Goal: Transaction & Acquisition: Purchase product/service

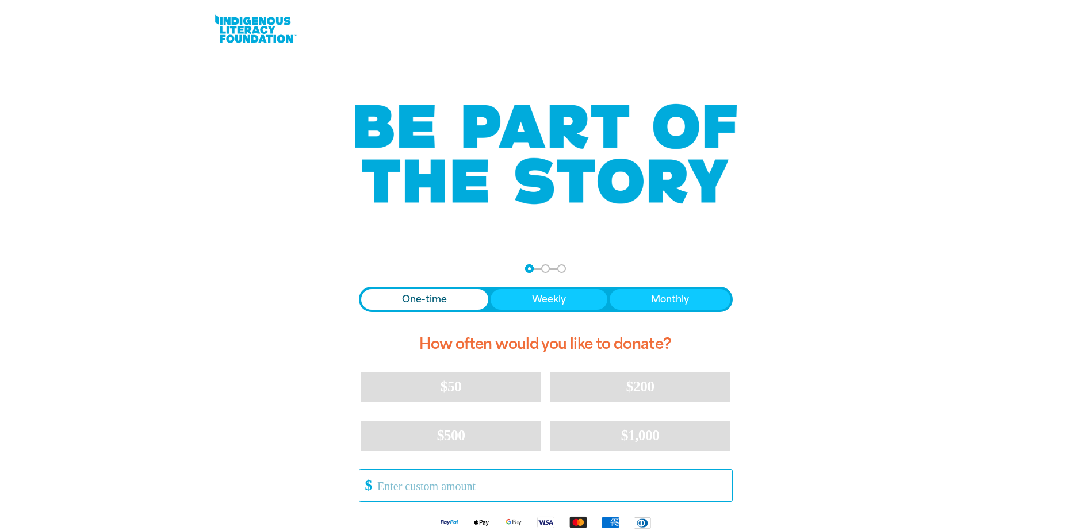
click at [503, 487] on input "Other Amount" at bounding box center [550, 486] width 362 height 32
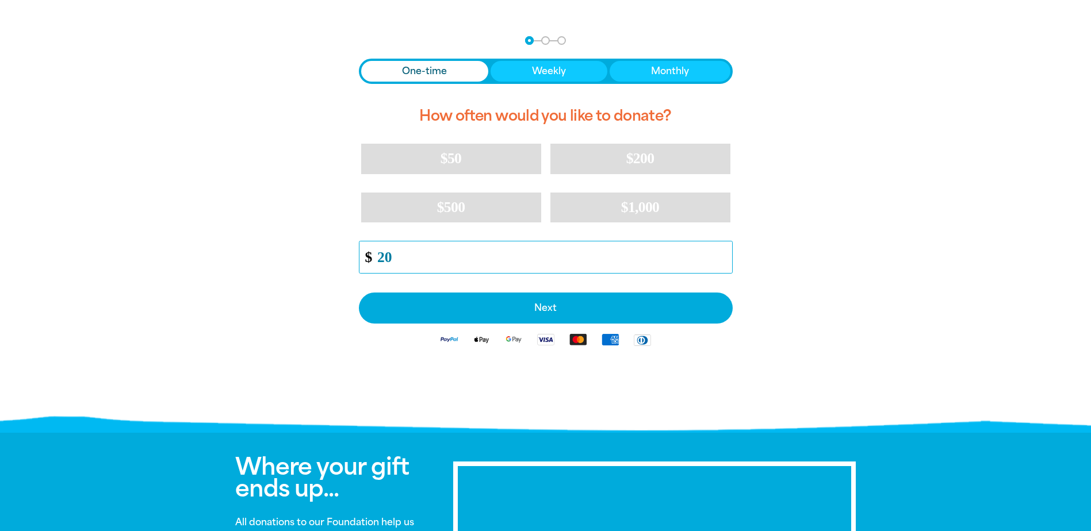
scroll to position [230, 0]
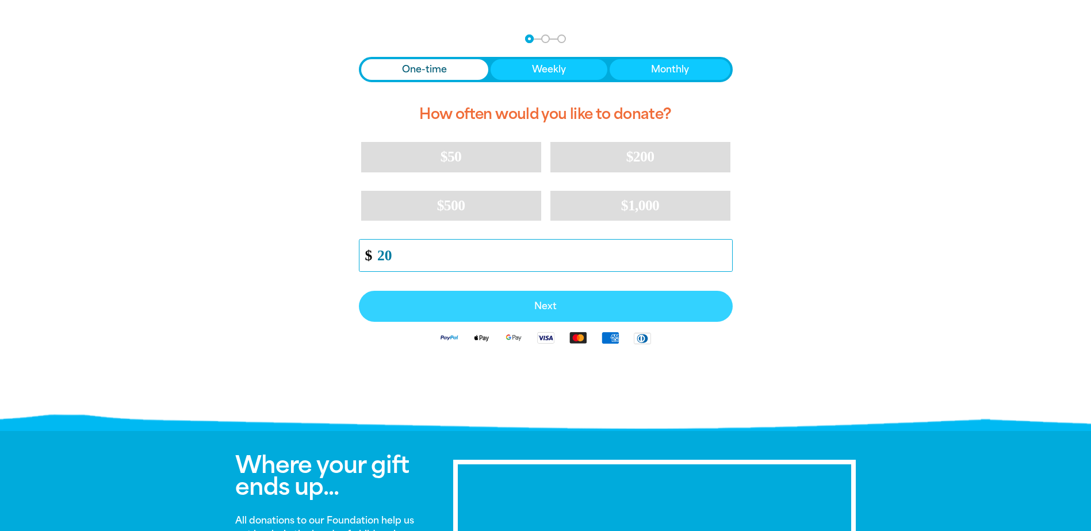
type input "20"
click at [564, 299] on button "Next" at bounding box center [546, 306] width 374 height 31
select select "AU"
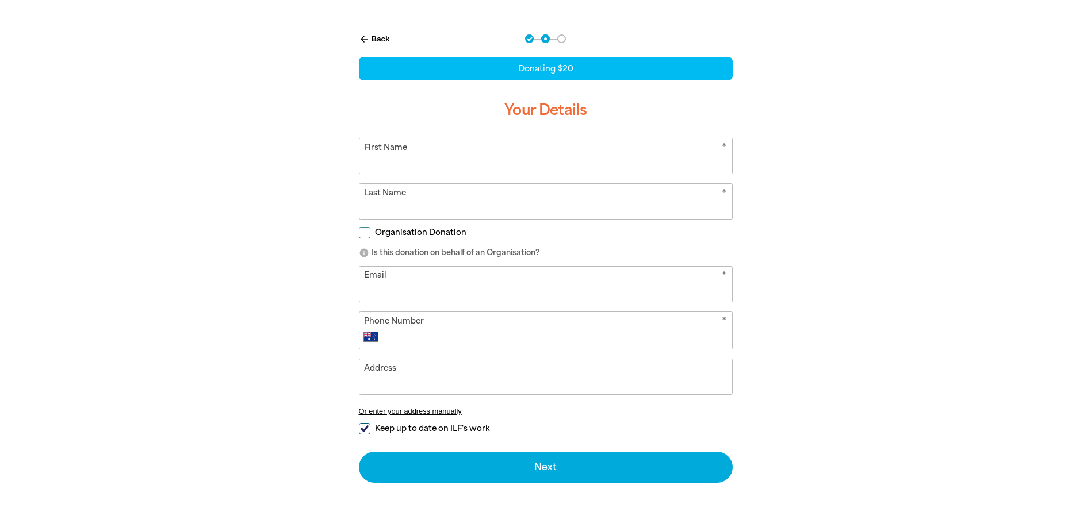
click at [464, 147] on input "First Name" at bounding box center [545, 156] width 373 height 35
type input "[PERSON_NAME]"
type input "Shoesmith"
type input "[EMAIL_ADDRESS][DOMAIN_NAME]"
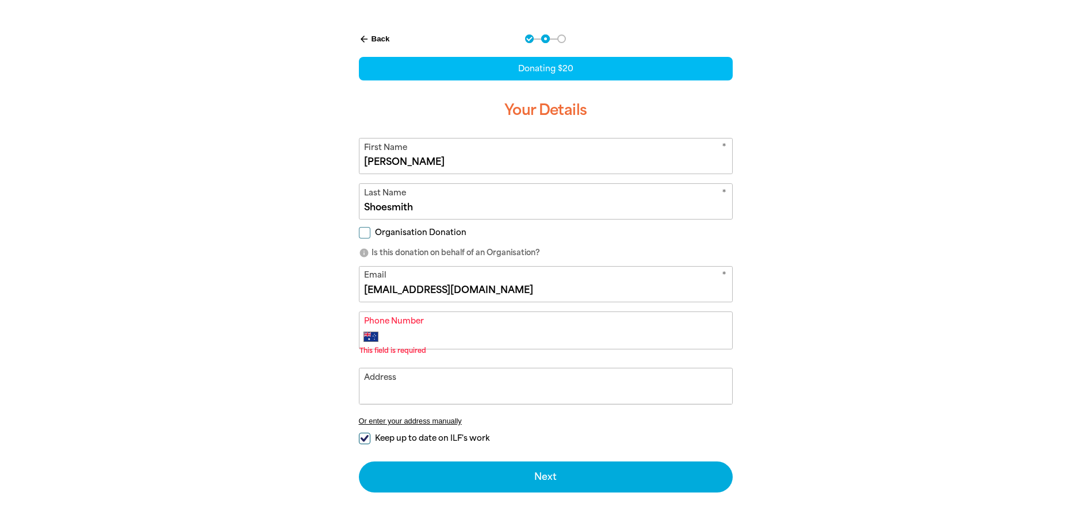
click at [431, 324] on div "* Phone Number International [GEOGRAPHIC_DATA] [GEOGRAPHIC_DATA] [GEOGRAPHIC_DA…" at bounding box center [546, 331] width 374 height 38
click at [479, 325] on div "* Phone Number International [GEOGRAPHIC_DATA] [GEOGRAPHIC_DATA] [GEOGRAPHIC_DA…" at bounding box center [546, 331] width 374 height 38
click at [395, 333] on input "Phone Number" at bounding box center [557, 337] width 340 height 14
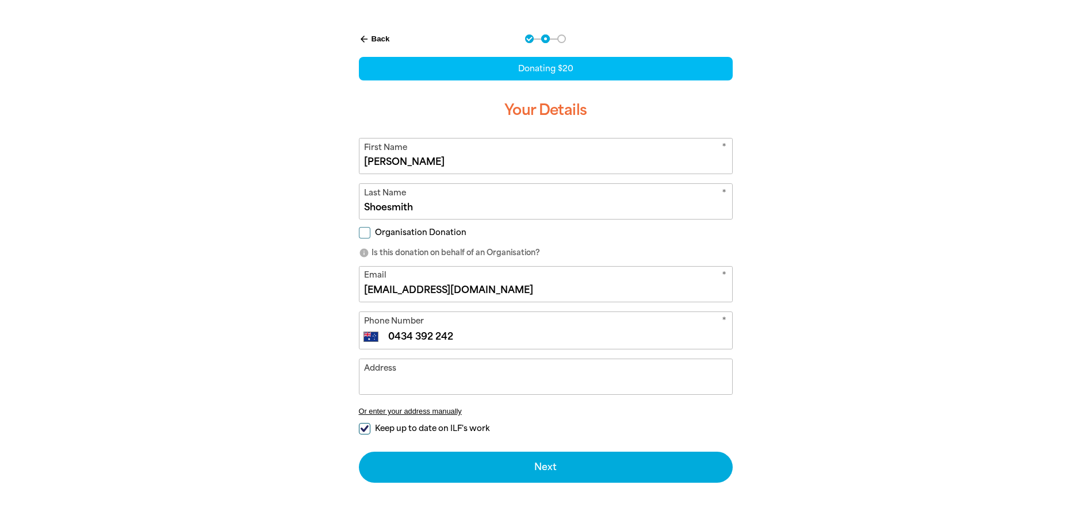
type input "0434 392 242"
click at [367, 431] on input "Keep up to date on ILF's work" at bounding box center [365, 429] width 12 height 12
checkbox input "false"
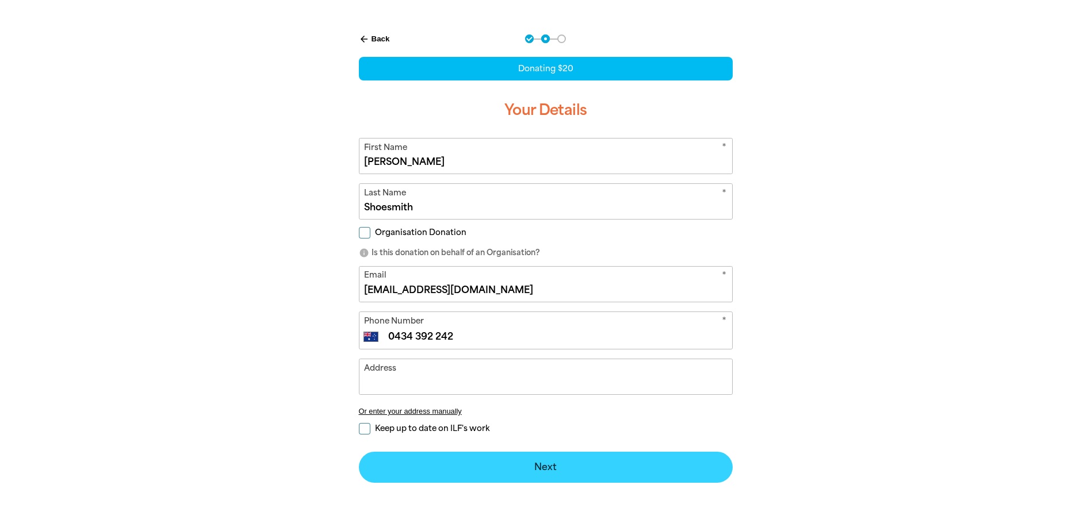
click at [501, 464] on button "Next chevron_right" at bounding box center [546, 467] width 374 height 31
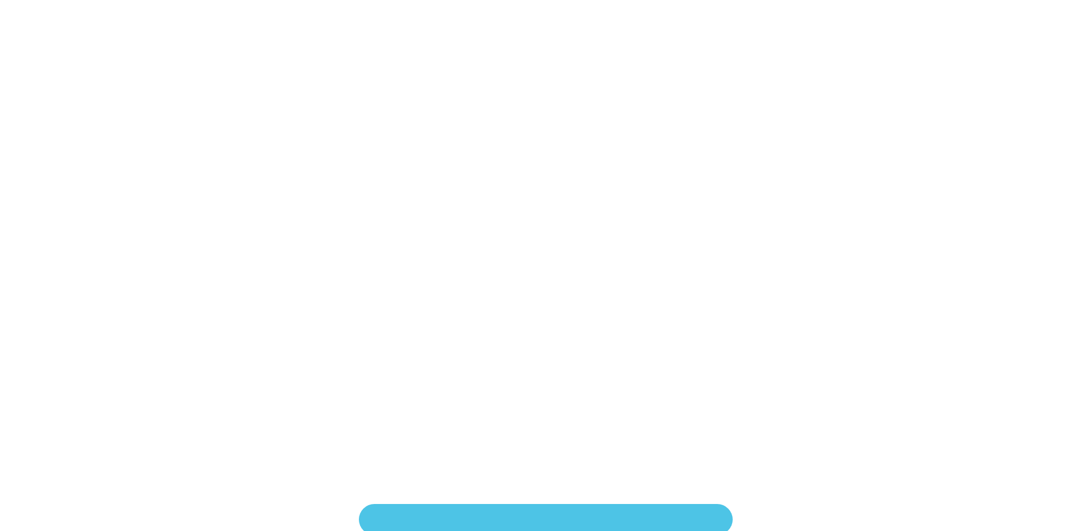
scroll to position [249, 0]
